Goal: Task Accomplishment & Management: Complete application form

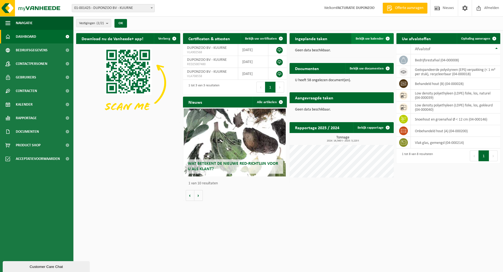
click at [371, 39] on span "Bekijk uw kalender" at bounding box center [370, 39] width 28 height 4
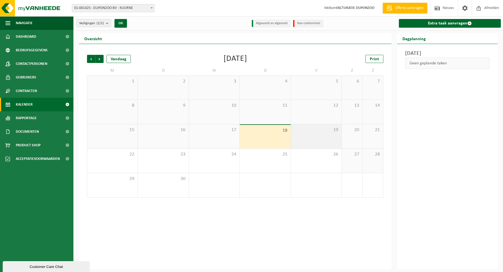
click at [313, 131] on span "19" at bounding box center [316, 130] width 45 height 6
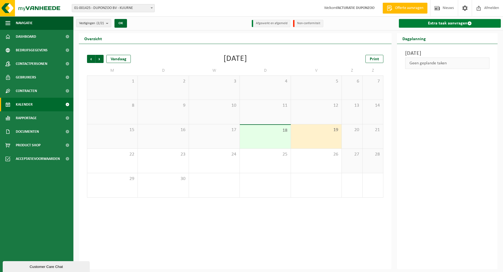
click at [441, 24] on link "Extra taak aanvragen" at bounding box center [450, 23] width 102 height 9
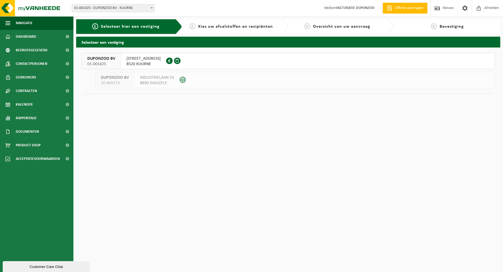
click at [131, 63] on span "8520 KUURNE" at bounding box center [143, 63] width 34 height 5
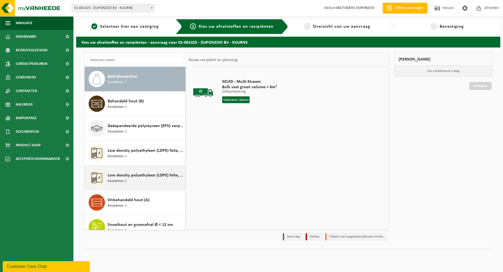
click at [146, 178] on span "Low density polyethyleen (LDPE) folie, los, naturel" at bounding box center [146, 175] width 76 height 7
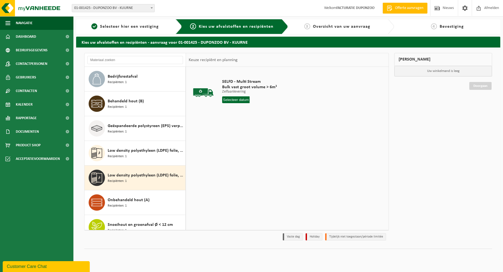
scroll to position [34, 0]
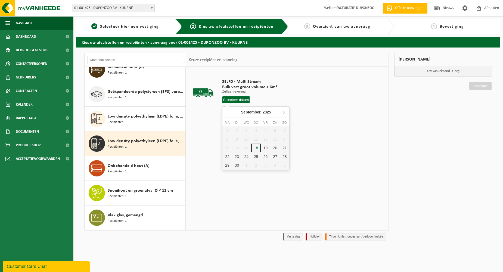
click at [238, 101] on input "text" at bounding box center [235, 100] width 27 height 7
click at [266, 147] on div "19" at bounding box center [266, 148] width 10 height 9
type input "Van 2025-09-19"
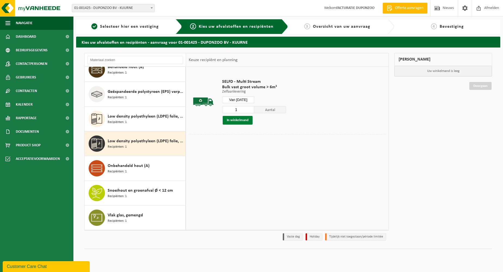
click at [238, 121] on button "In winkelmand" at bounding box center [238, 120] width 30 height 9
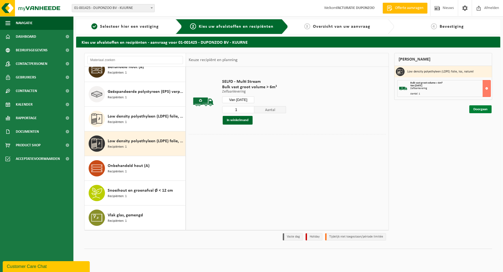
click at [479, 109] on link "Doorgaan" at bounding box center [480, 109] width 22 height 8
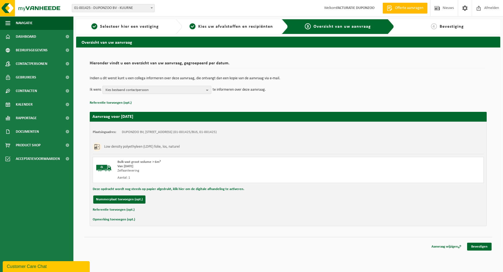
click at [207, 90] on b "button" at bounding box center [208, 90] width 5 height 8
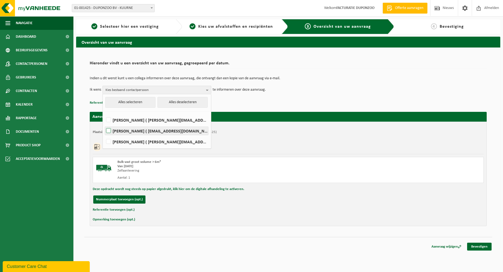
click at [132, 130] on label "thony claeys ( thonyclaeys@hotmail.com )" at bounding box center [156, 131] width 103 height 8
click at [104, 124] on input "thony claeys ( thonyclaeys@hotmail.com )" at bounding box center [104, 124] width 0 height 0
checkbox input "true"
click at [244, 101] on p "Referentie toevoegen (opt.)" at bounding box center [288, 102] width 397 height 7
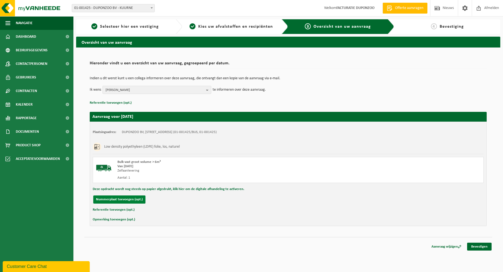
click at [128, 197] on button "Nummerplaat toevoegen (opt.)" at bounding box center [119, 200] width 52 height 8
click at [131, 201] on input "text" at bounding box center [178, 200] width 122 height 8
type input "1-DUT410"
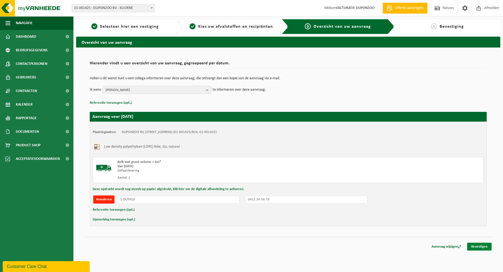
click at [473, 246] on link "Bevestigen" at bounding box center [479, 247] width 24 height 8
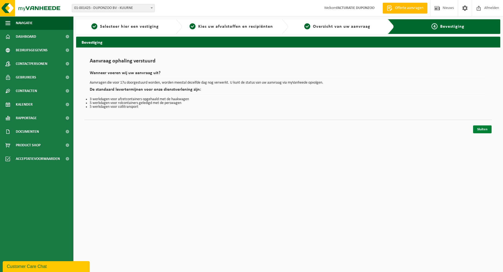
click at [483, 131] on link "Sluiten" at bounding box center [482, 130] width 18 height 8
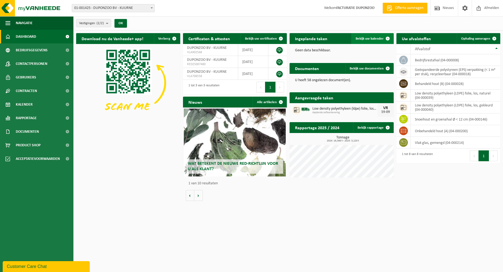
click at [380, 37] on span "Bekijk uw kalender" at bounding box center [370, 39] width 28 height 4
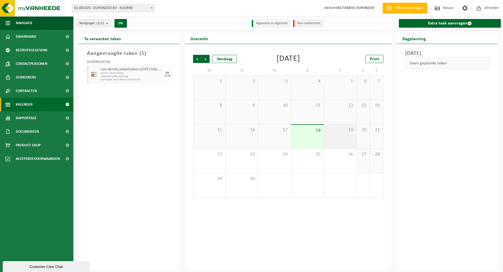
click at [350, 133] on div "19" at bounding box center [340, 137] width 32 height 24
click at [493, 7] on span "Afmelden" at bounding box center [491, 8] width 17 height 16
